Goal: Task Accomplishment & Management: Manage account settings

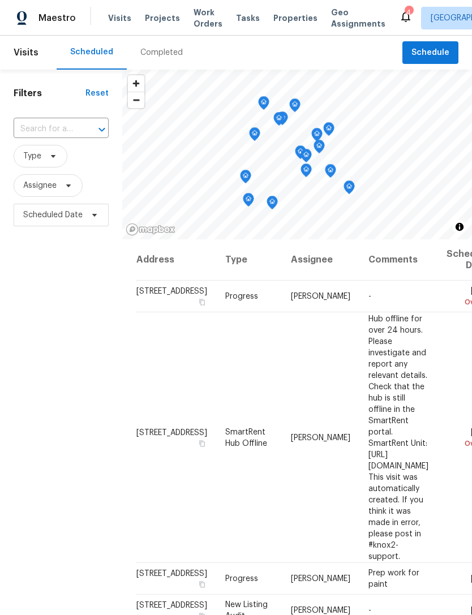
scroll to position [36, 0]
click at [44, 145] on span "Type" at bounding box center [41, 156] width 54 height 23
type input "Home h"
click at [79, 213] on label "Home Health Checkup" at bounding box center [69, 218] width 98 height 11
click at [28, 213] on input "Home Health Checkup" at bounding box center [23, 216] width 7 height 7
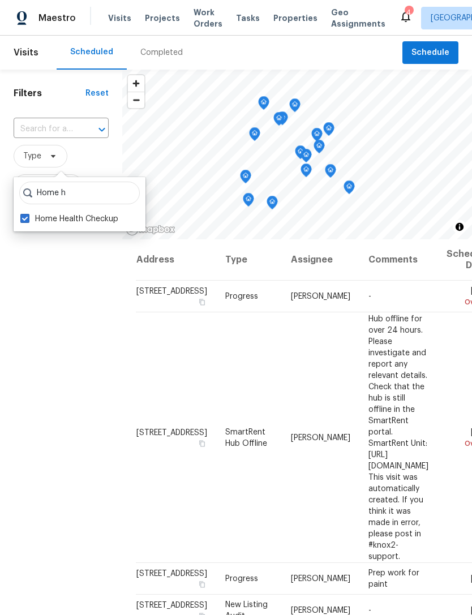
checkbox input "true"
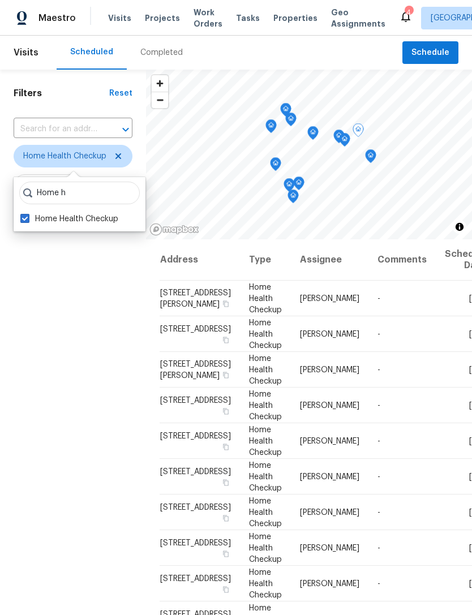
click at [0, 0] on span at bounding box center [0, 0] width 0 height 0
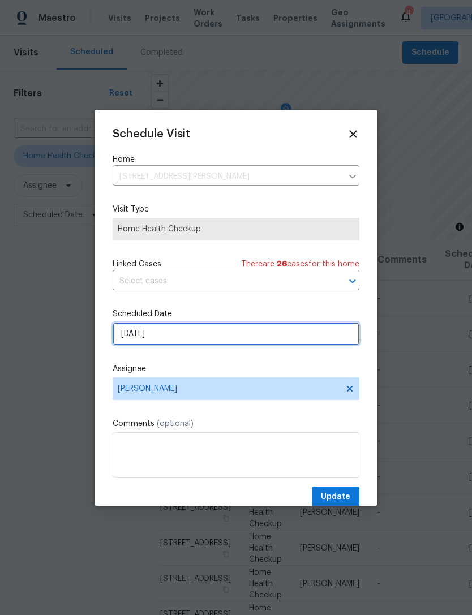
click at [250, 335] on input "9/17/2025" at bounding box center [236, 333] width 247 height 23
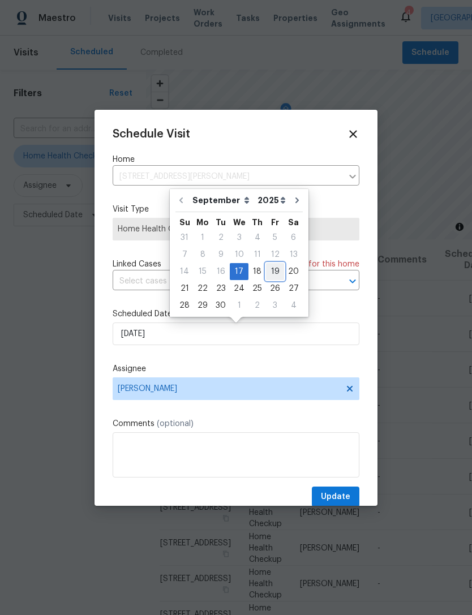
click at [270, 273] on div "19" at bounding box center [275, 272] width 18 height 16
type input "9/19/2025"
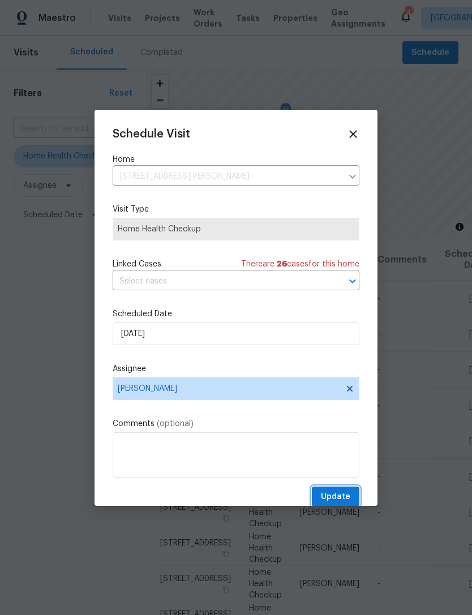
click at [343, 498] on span "Update" at bounding box center [335, 497] width 29 height 14
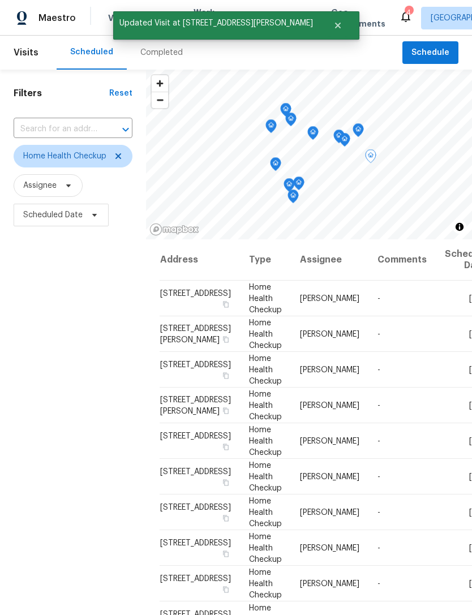
click at [0, 0] on icon at bounding box center [0, 0] width 0 height 0
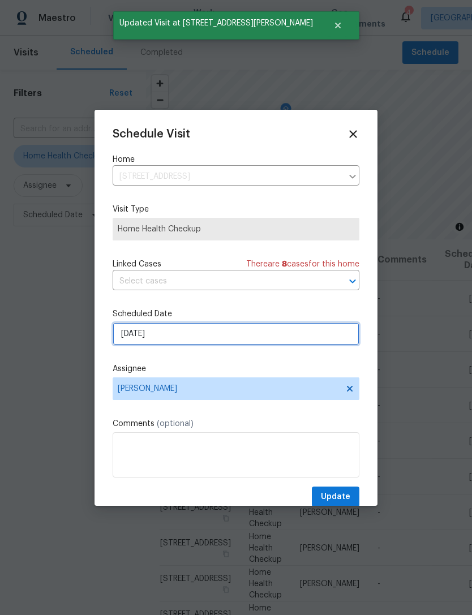
click at [256, 338] on input "9/17/2025" at bounding box center [236, 333] width 247 height 23
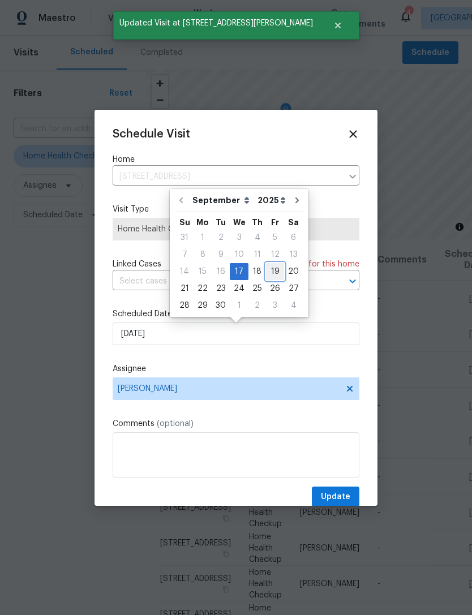
click at [272, 275] on div "19" at bounding box center [275, 272] width 18 height 16
type input "9/19/2025"
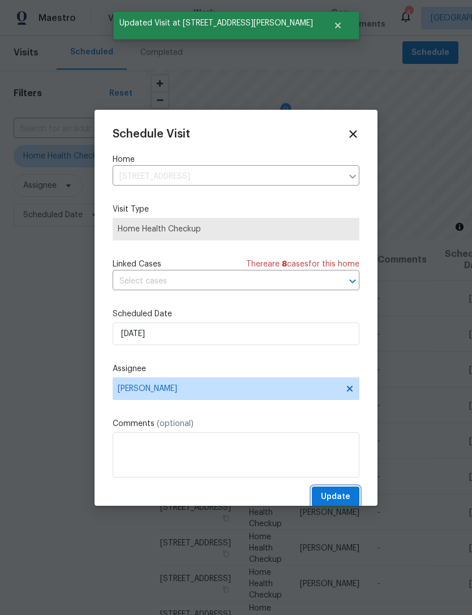
click at [346, 500] on span "Update" at bounding box center [335, 497] width 29 height 14
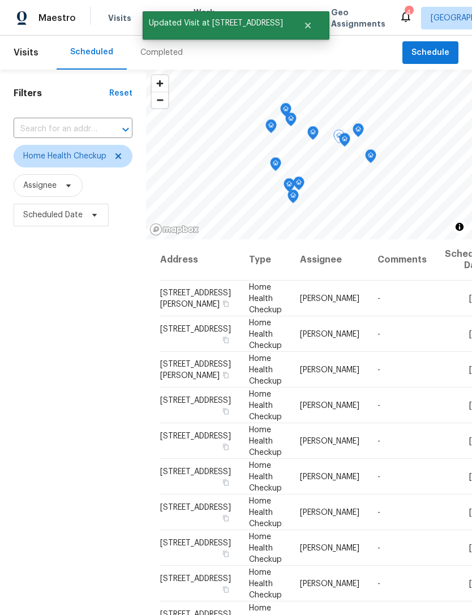
click at [0, 0] on icon at bounding box center [0, 0] width 0 height 0
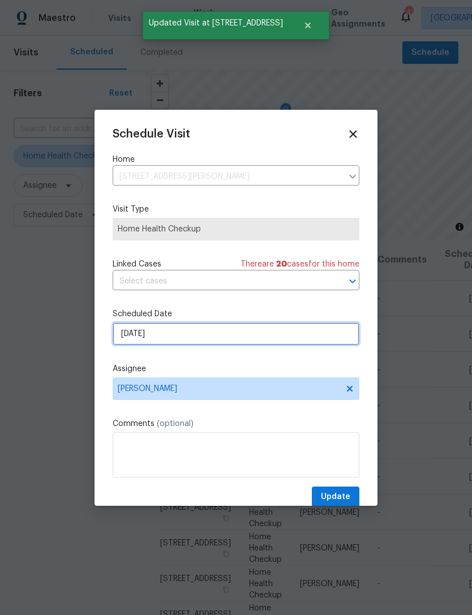
click at [268, 335] on input "9/17/2025" at bounding box center [236, 333] width 247 height 23
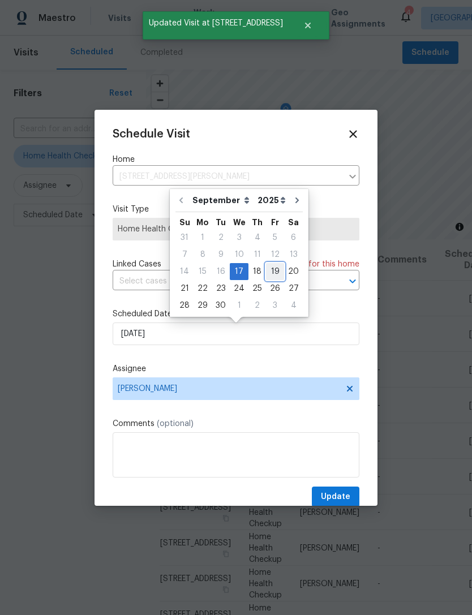
click at [273, 272] on div "19" at bounding box center [275, 272] width 18 height 16
type input "9/19/2025"
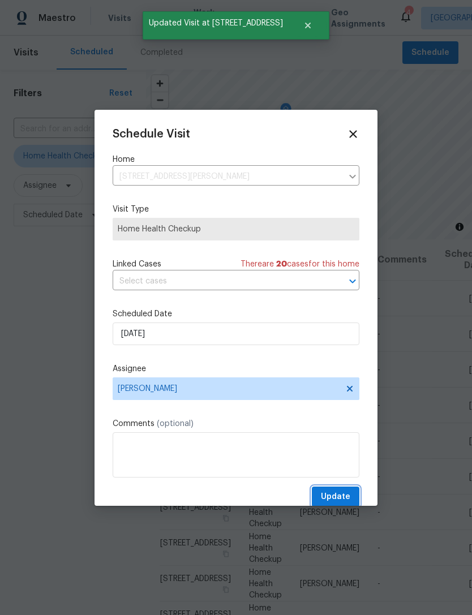
click at [330, 500] on span "Update" at bounding box center [335, 497] width 29 height 14
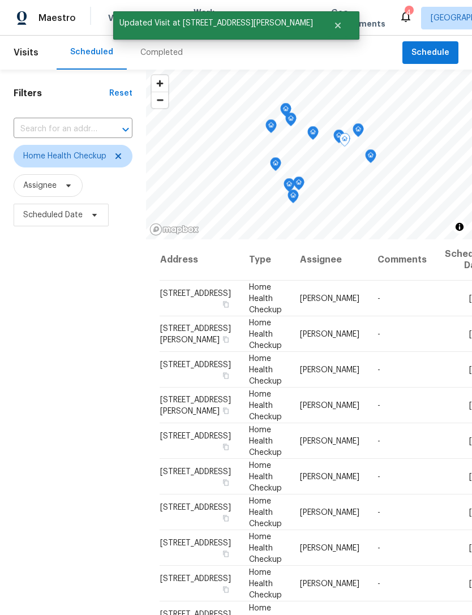
click at [0, 0] on icon at bounding box center [0, 0] width 0 height 0
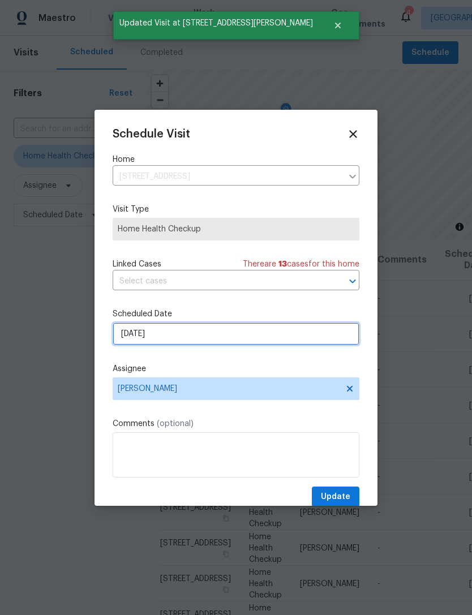
click at [258, 339] on input "9/17/2025" at bounding box center [236, 333] width 247 height 23
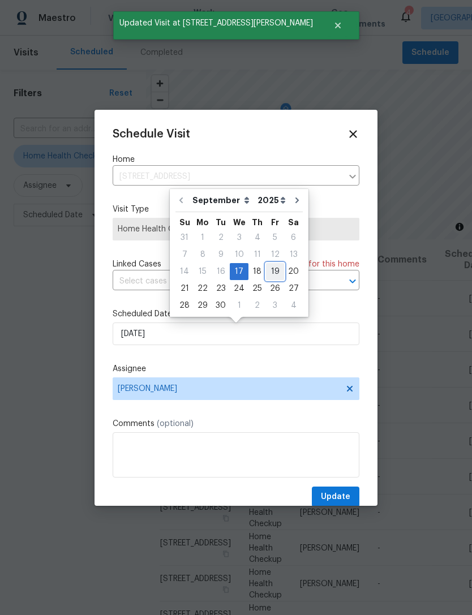
click at [274, 275] on div "19" at bounding box center [275, 272] width 18 height 16
type input "9/19/2025"
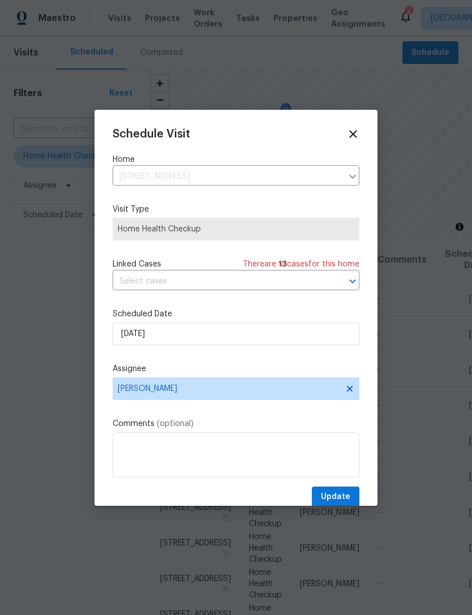
click at [343, 500] on span "Update" at bounding box center [335, 497] width 29 height 14
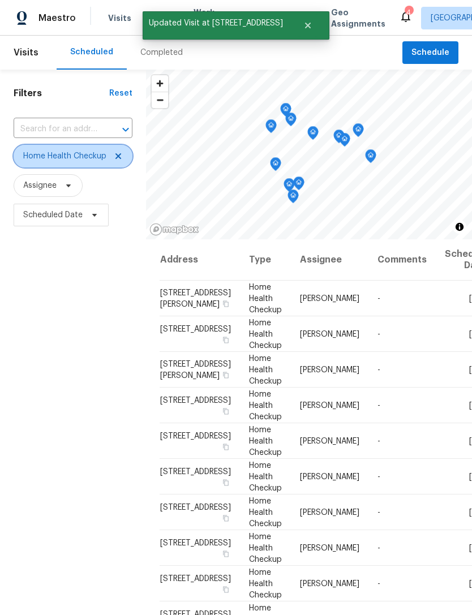
click at [119, 158] on icon at bounding box center [118, 156] width 9 height 9
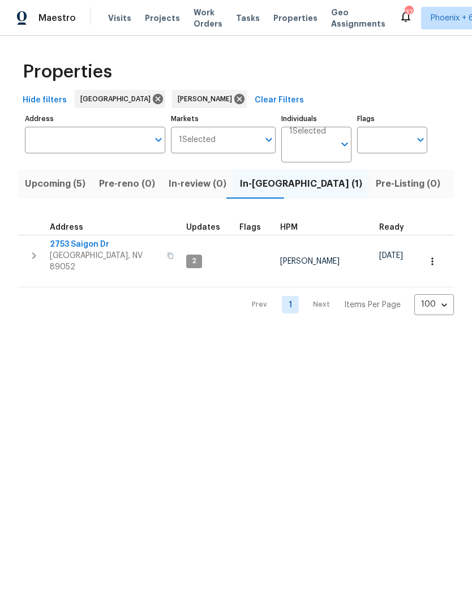
click at [38, 258] on button "button" at bounding box center [34, 256] width 23 height 34
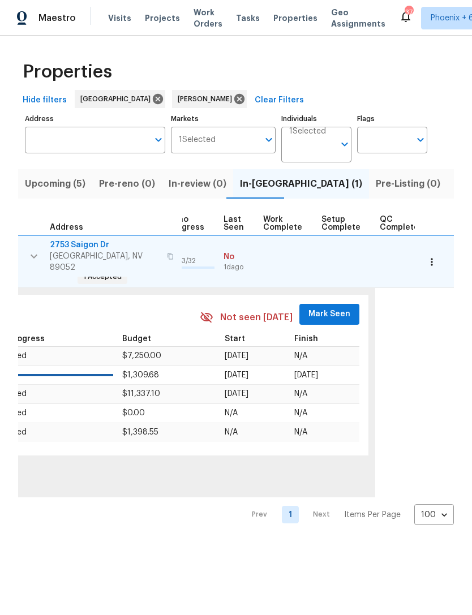
click at [325, 307] on span "Mark Seen" at bounding box center [329, 314] width 42 height 14
